Goal: Task Accomplishment & Management: Manage account settings

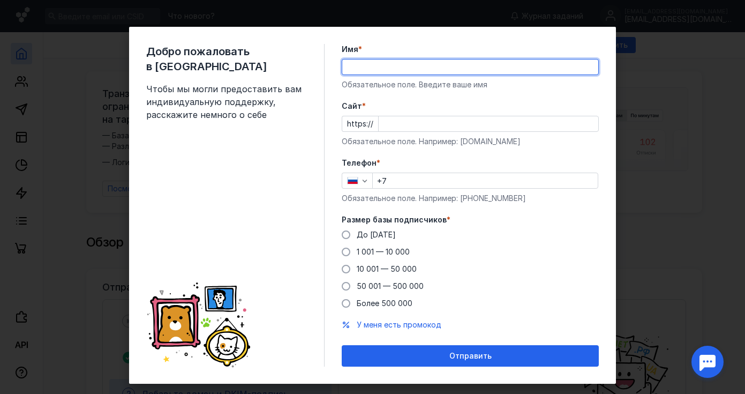
type input "F"
type input "[PERSON_NAME]"
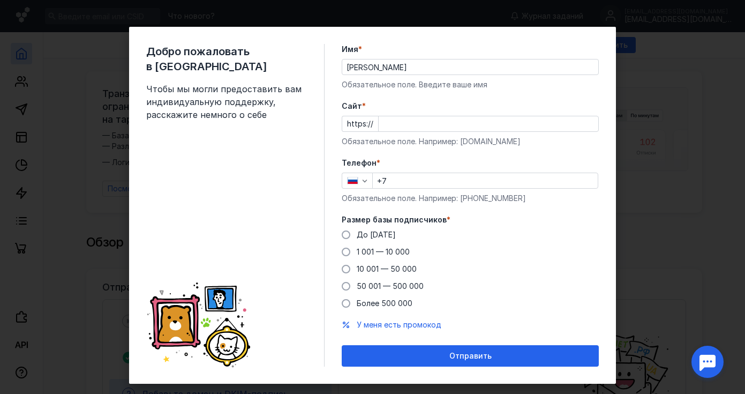
click at [588, 98] on form "Имя * Мой Класс Обязательное поле. Введите ваше имя [PERSON_NAME] * https:// Об…" at bounding box center [470, 205] width 257 height 323
click at [428, 131] on div at bounding box center [488, 124] width 221 height 16
paste input "[EMAIL_ADDRESS][DOMAIN_NAME]"
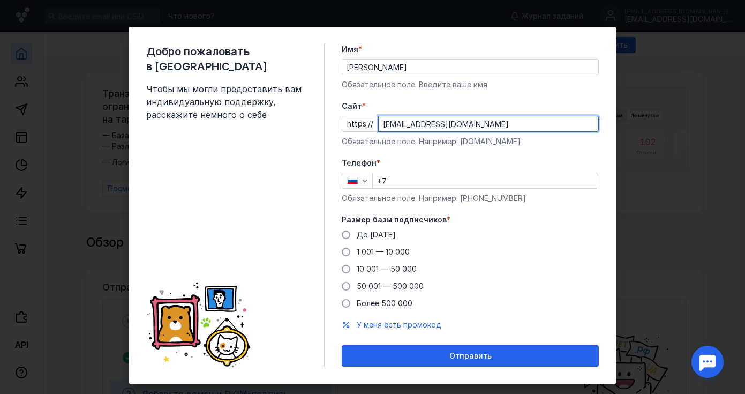
drag, startPoint x: 389, startPoint y: 124, endPoint x: 344, endPoint y: 123, distance: 45.0
click at [344, 123] on div "https:// [EMAIL_ADDRESS][DOMAIN_NAME]" at bounding box center [470, 124] width 257 height 16
type input "[DOMAIN_NAME]"
click at [399, 183] on input "+7" at bounding box center [485, 180] width 225 height 15
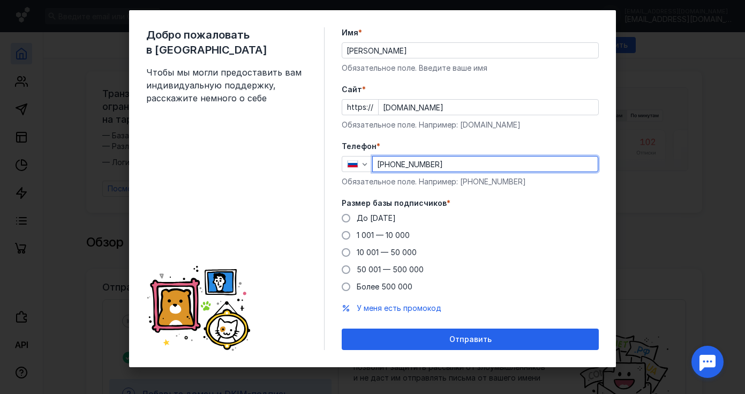
scroll to position [17, 0]
type input "[PHONE_NUMBER]"
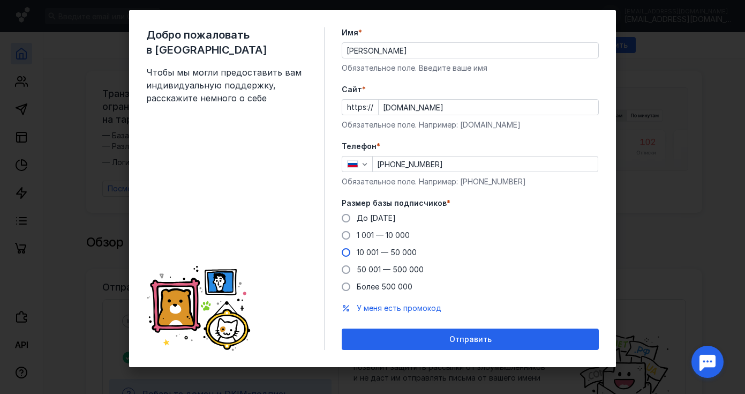
click at [348, 253] on span at bounding box center [346, 252] width 9 height 9
click at [0, 0] on input "10 001 — 50 000" at bounding box center [0, 0] width 0 height 0
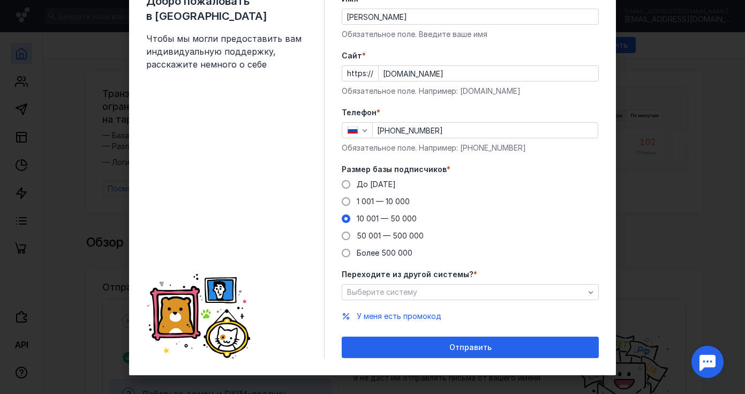
scroll to position [54, 0]
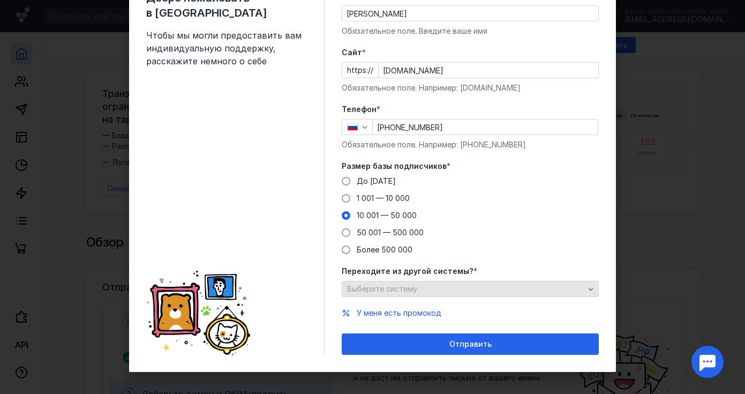
click at [457, 288] on div "Выберите систему" at bounding box center [465, 288] width 243 height 9
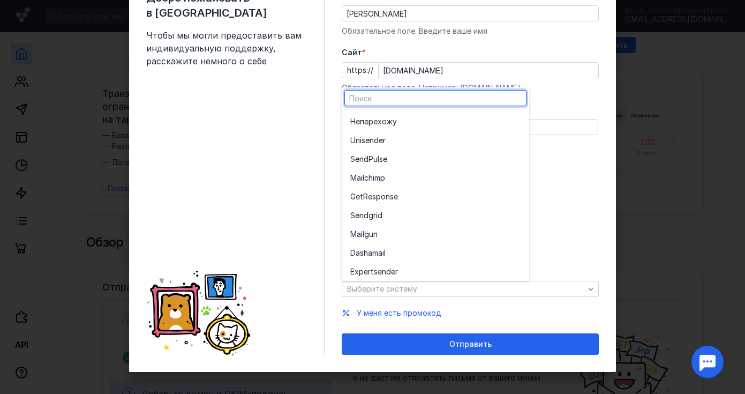
click at [554, 228] on div "До [DATE] 1 001 — 10 000 10 001 — 50 000 50 001 — 500 000 Более 500 000" at bounding box center [470, 215] width 257 height 79
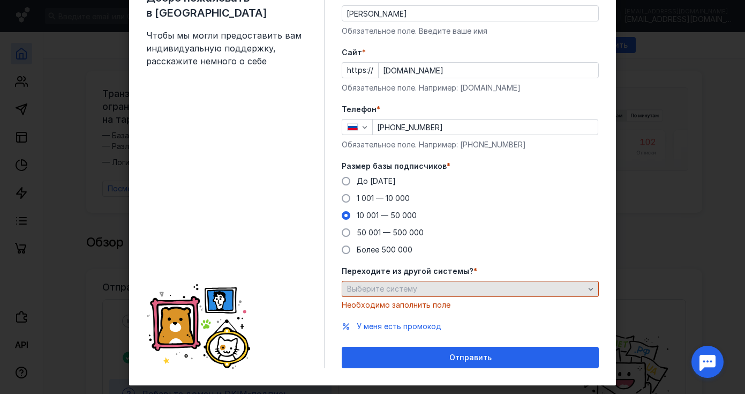
click at [458, 286] on div "Выберите систему" at bounding box center [465, 288] width 243 height 9
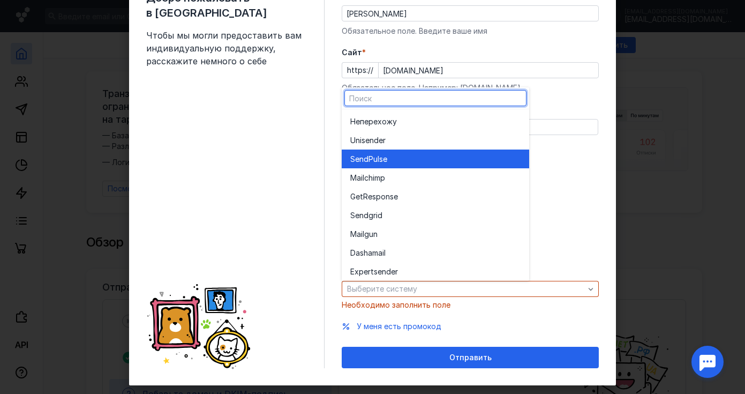
click at [401, 159] on div "SendPuls e" at bounding box center [435, 159] width 170 height 11
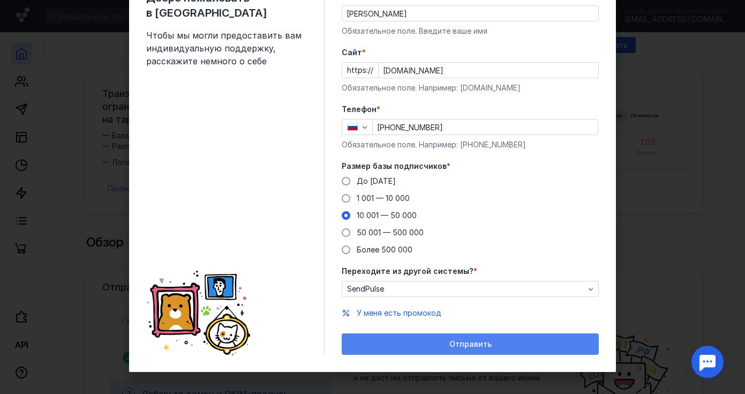
click at [443, 343] on div "Отправить" at bounding box center [470, 344] width 246 height 9
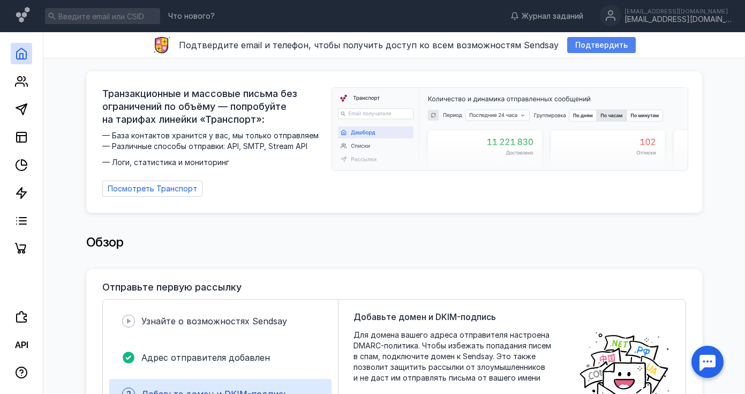
click at [577, 46] on span "Подтвердить" at bounding box center [601, 45] width 53 height 9
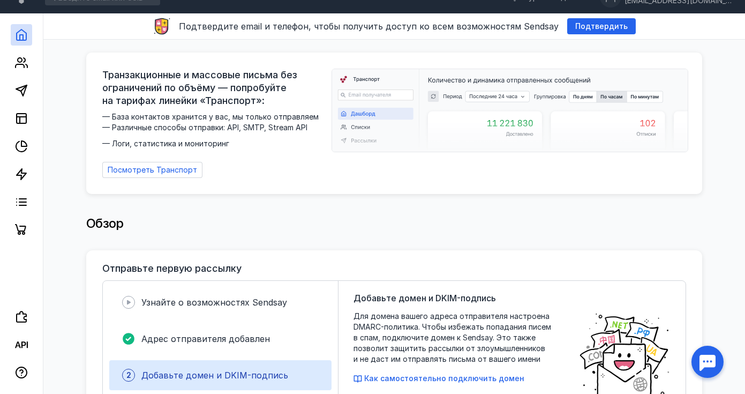
scroll to position [48, 0]
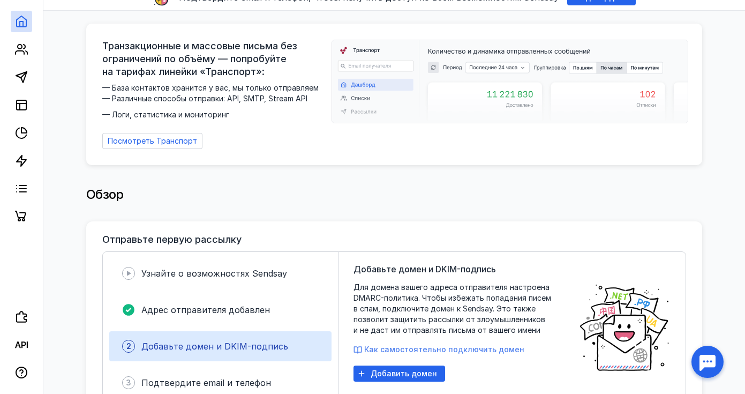
click at [399, 344] on span "Как самостоятельно подключить домен" at bounding box center [444, 348] width 160 height 9
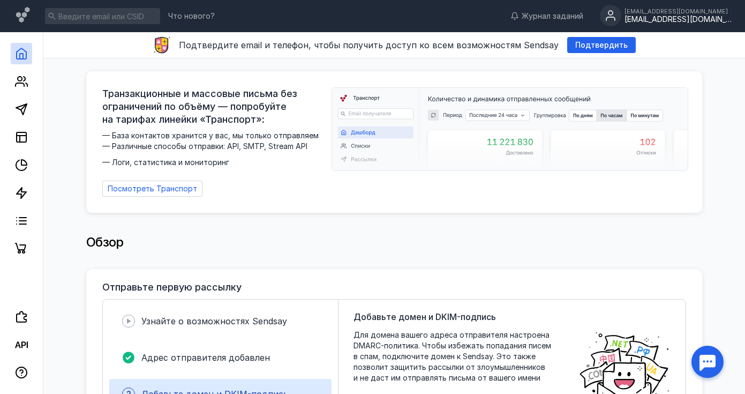
scroll to position [0, 0]
click at [691, 19] on div "[EMAIL_ADDRESS][DOMAIN_NAME]" at bounding box center [678, 19] width 107 height 9
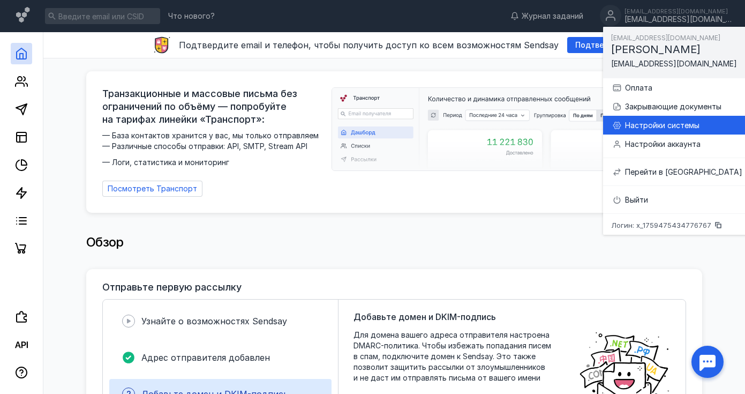
click at [653, 127] on div "Настройки системы" at bounding box center [683, 125] width 117 height 11
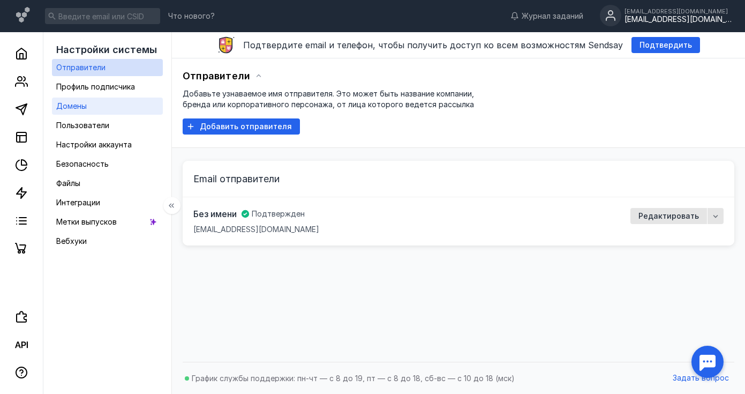
click at [110, 108] on link "Домены" at bounding box center [107, 106] width 111 height 17
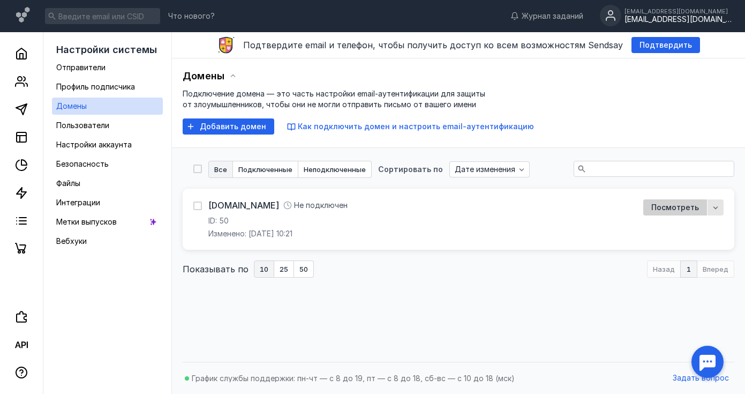
click at [684, 203] on span "Посмотреть" at bounding box center [675, 207] width 48 height 9
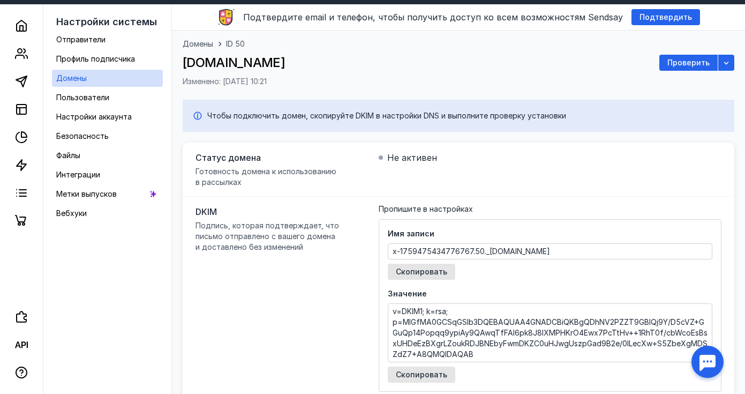
scroll to position [44, 0]
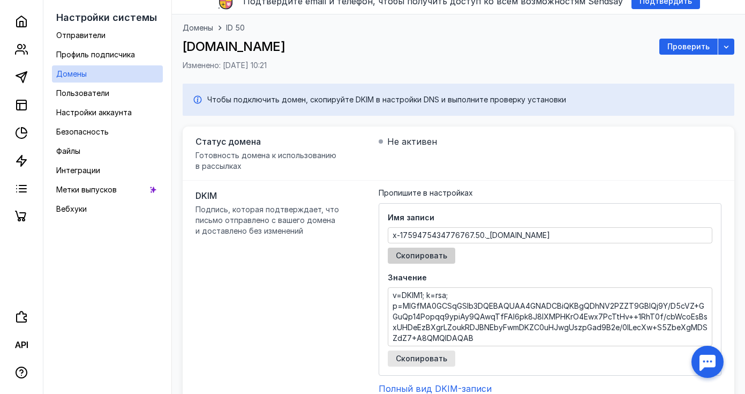
click at [428, 259] on span "Скопировать" at bounding box center [421, 255] width 51 height 9
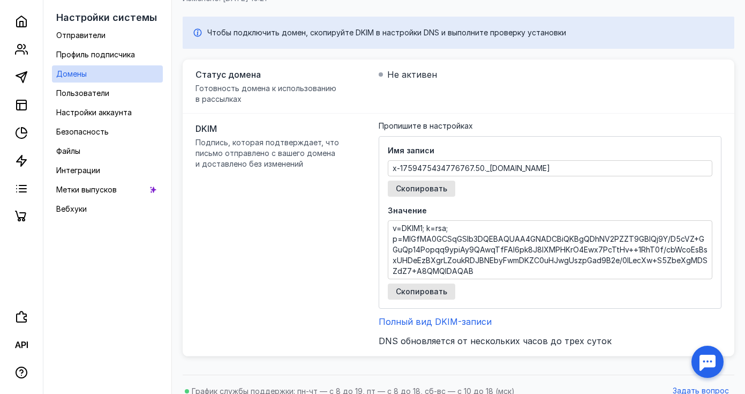
scroll to position [124, 0]
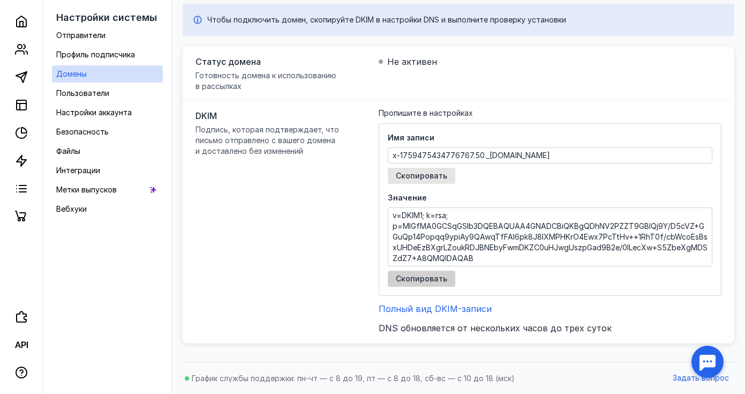
click at [438, 280] on span "Скопировать" at bounding box center [421, 278] width 51 height 9
click at [460, 307] on span "Полный вид DKIM-записи" at bounding box center [435, 308] width 113 height 11
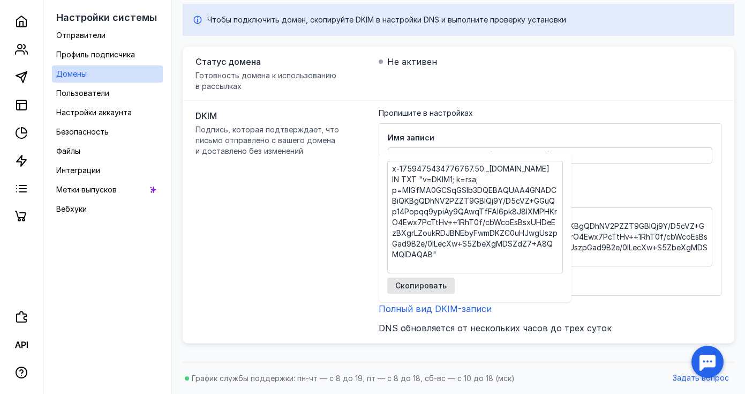
click at [617, 221] on textarea "v=DKIM1; k=rsa; p=MIGfMA0GCSqGSIb3DQEBAQUAA4GNADCBiQKBgQDhNV2PZZT9GBIQj9Y/D5cVZ…" at bounding box center [550, 237] width 324 height 58
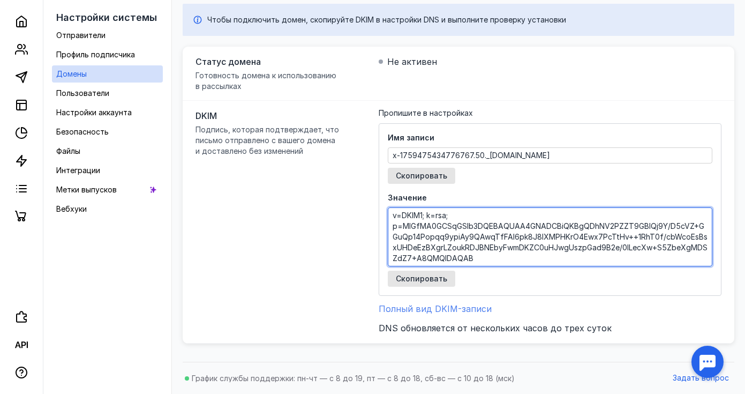
click at [422, 308] on span "Полный вид DKIM-записи" at bounding box center [435, 308] width 113 height 11
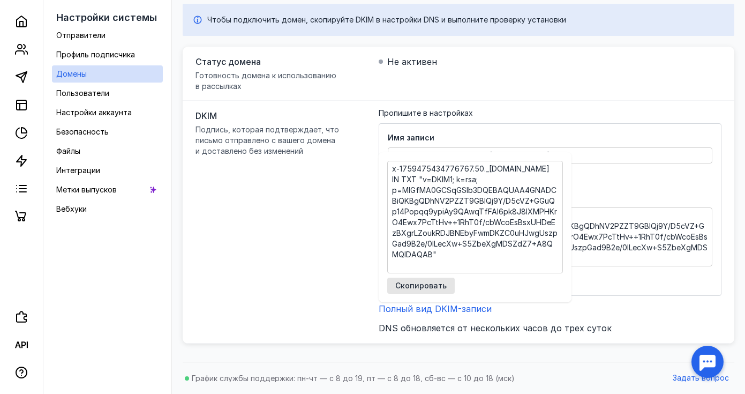
click at [343, 263] on div "DKIM Подпись, которая подтверждает, что письмо отправлено с вашего домена и дос…" at bounding box center [459, 222] width 552 height 243
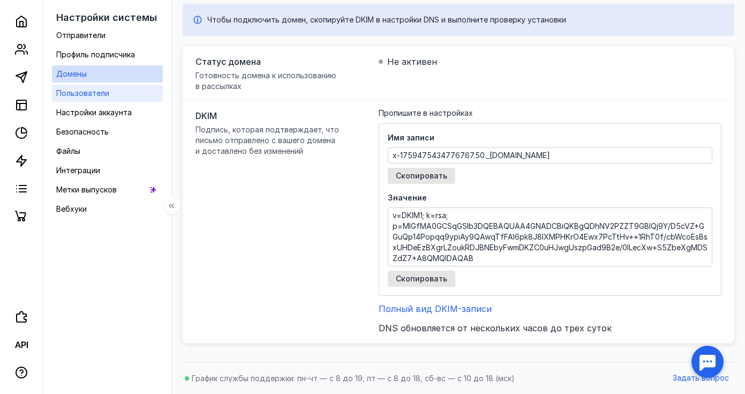
click at [129, 99] on link "Пользователи" at bounding box center [107, 93] width 111 height 17
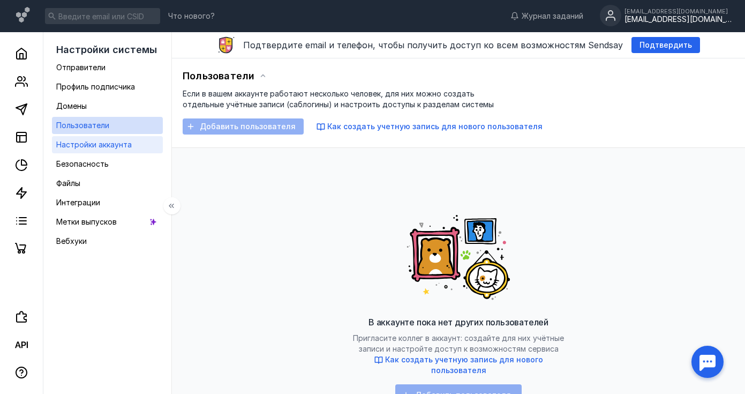
click at [117, 144] on span "Настройки аккаунта" at bounding box center [94, 144] width 76 height 9
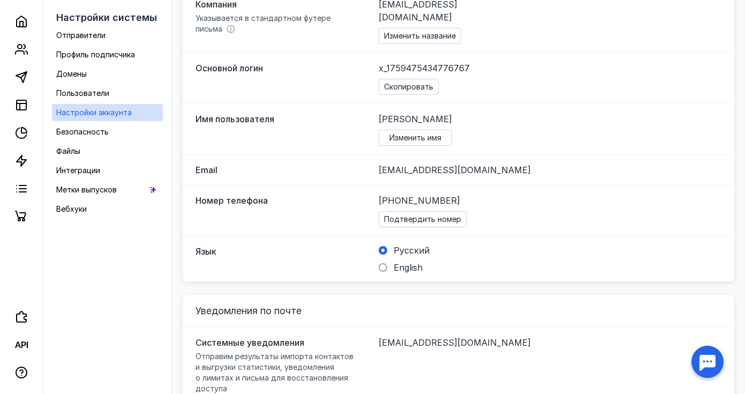
scroll to position [306, 0]
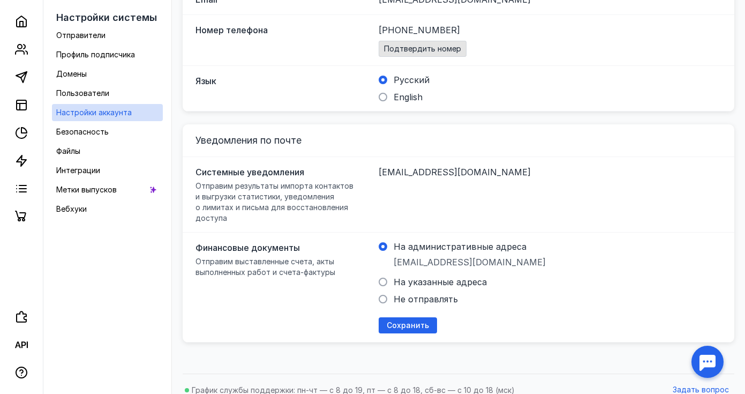
click at [450, 44] on span "Подтвердить номер" at bounding box center [422, 48] width 77 height 9
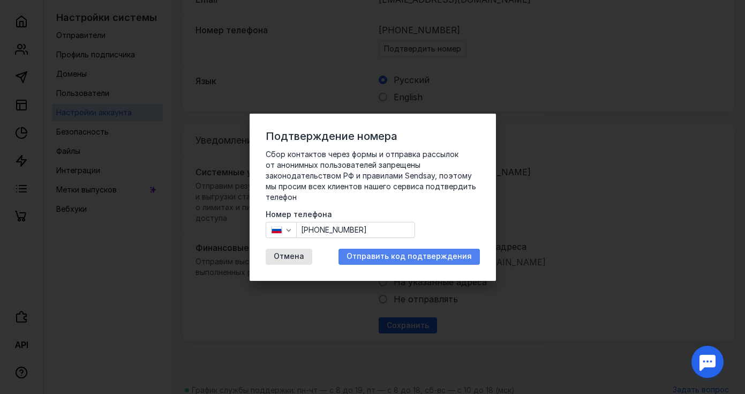
click at [419, 252] on span "Отправить код подтверждения" at bounding box center [409, 256] width 125 height 9
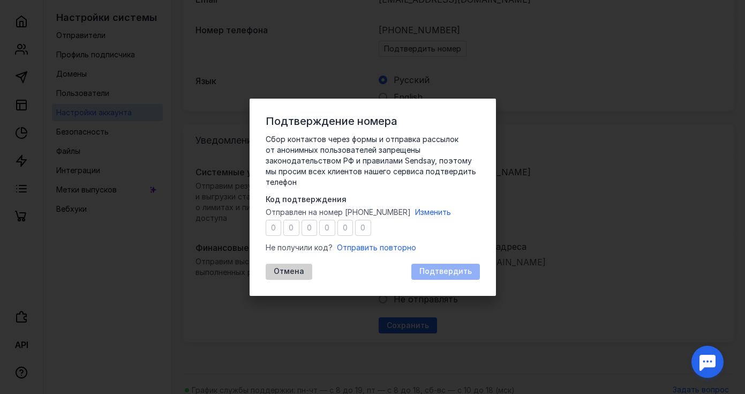
click at [295, 272] on span "Отмена" at bounding box center [289, 271] width 31 height 9
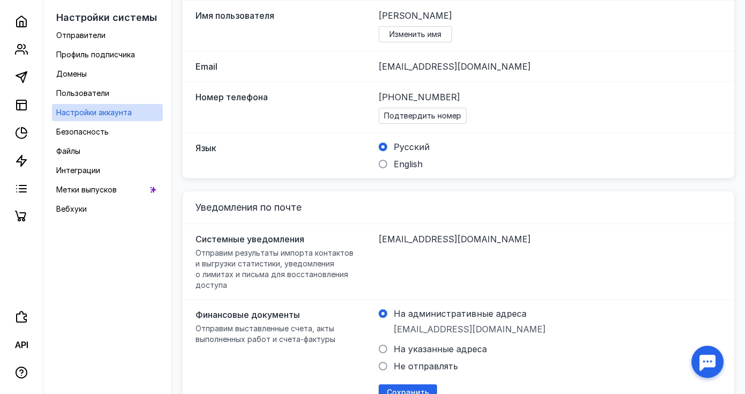
scroll to position [239, 0]
click at [433, 112] on span "Подтвердить номер" at bounding box center [422, 116] width 77 height 9
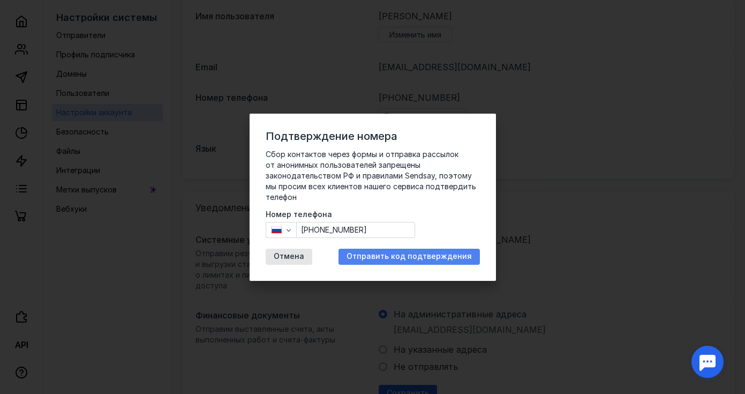
click at [459, 258] on span "Отправить код подтверждения" at bounding box center [409, 256] width 125 height 9
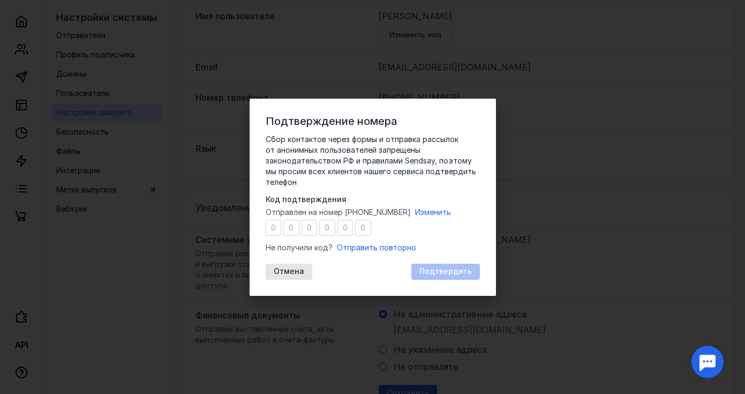
type input "6"
type input "7"
type input "3"
type input "7"
type input "8"
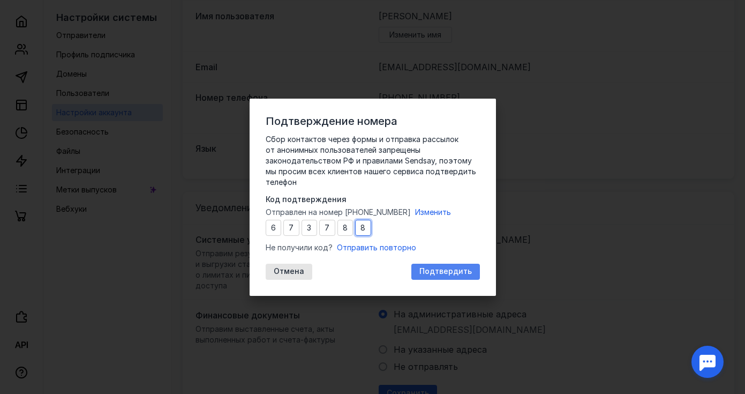
type input "8"
click at [461, 274] on span "Подтвердить" at bounding box center [445, 271] width 53 height 9
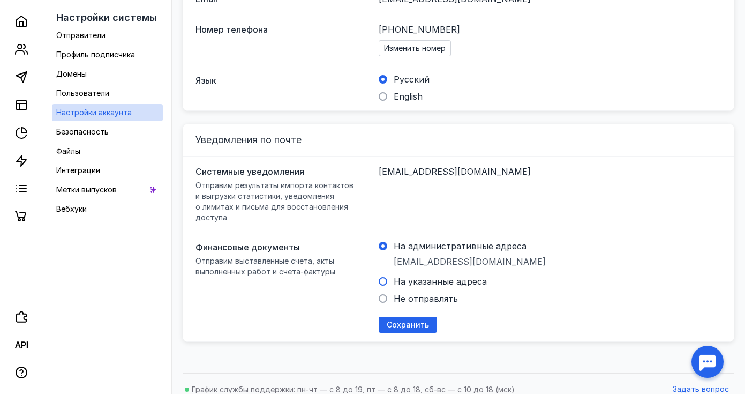
scroll to position [302, 0]
drag, startPoint x: 504, startPoint y: 249, endPoint x: 397, endPoint y: 252, distance: 106.7
click at [397, 254] on div "[EMAIL_ADDRESS][DOMAIN_NAME]" at bounding box center [470, 262] width 152 height 16
click at [0, 0] on input "На административные адреса" at bounding box center [0, 0] width 0 height 0
click at [21, 50] on icon at bounding box center [21, 49] width 13 height 13
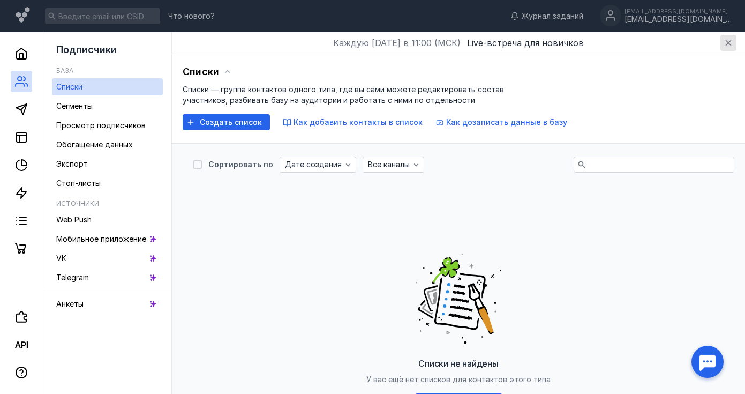
click at [728, 41] on icon "button" at bounding box center [728, 43] width 9 height 9
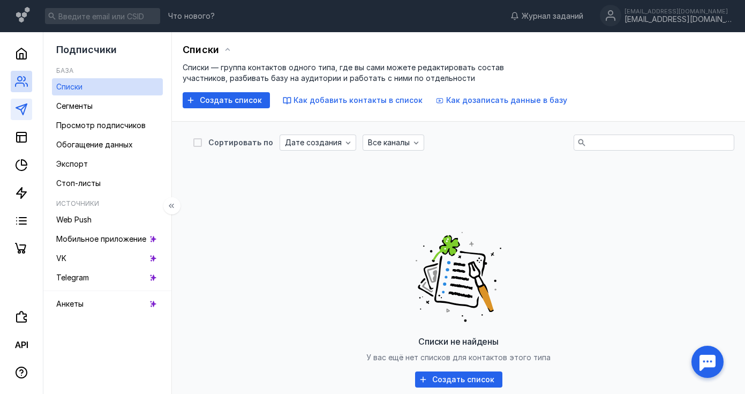
click at [29, 114] on link at bounding box center [21, 109] width 21 height 21
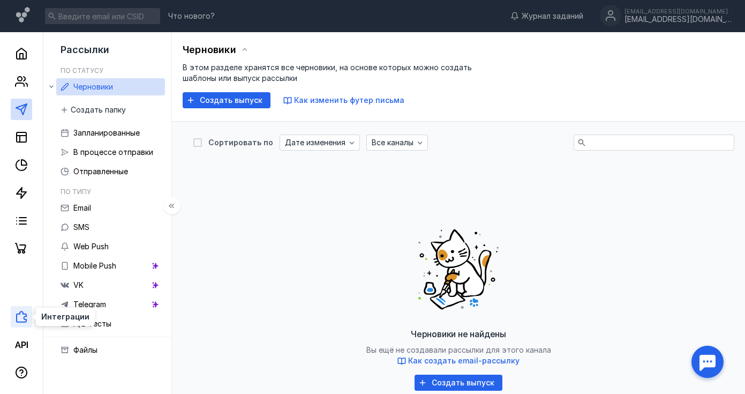
click at [25, 316] on icon at bounding box center [21, 317] width 11 height 12
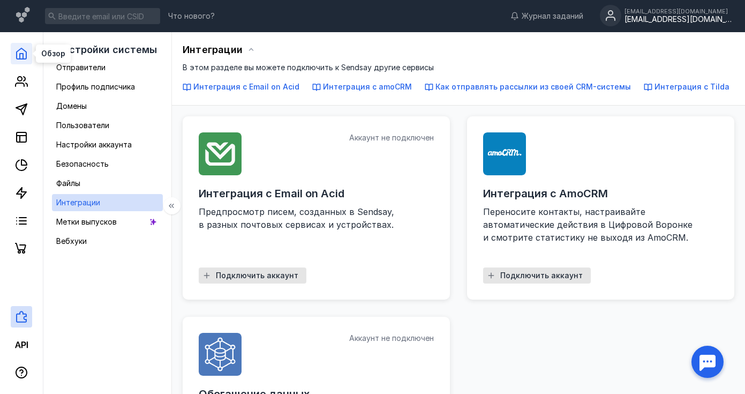
click at [20, 53] on icon at bounding box center [21, 53] width 13 height 13
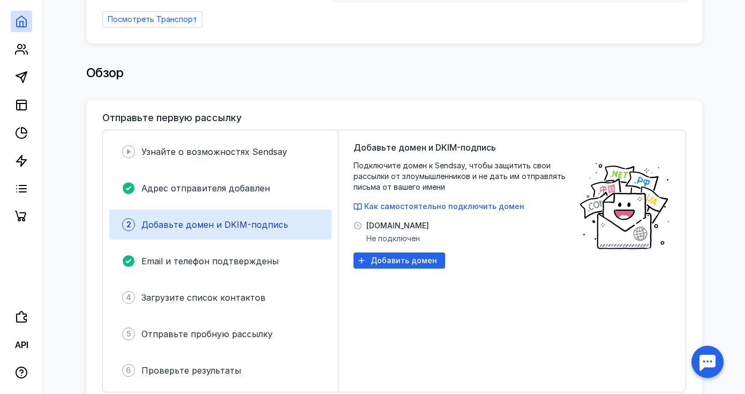
scroll to position [158, 0]
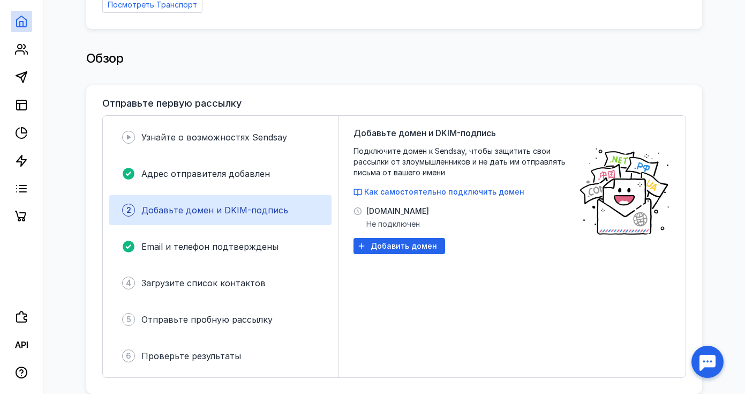
click at [398, 213] on div "[DOMAIN_NAME] Не подключен" at bounding box center [397, 218] width 63 height 24
click at [392, 206] on span "[DOMAIN_NAME]" at bounding box center [397, 211] width 63 height 11
click at [394, 244] on span "Добавить домен" at bounding box center [404, 246] width 66 height 9
click at [417, 187] on span "Как самостоятельно подключить домен" at bounding box center [444, 191] width 160 height 9
click at [392, 212] on div "[DOMAIN_NAME] Не подключен" at bounding box center [397, 218] width 63 height 24
